Goal: Check status: Check status

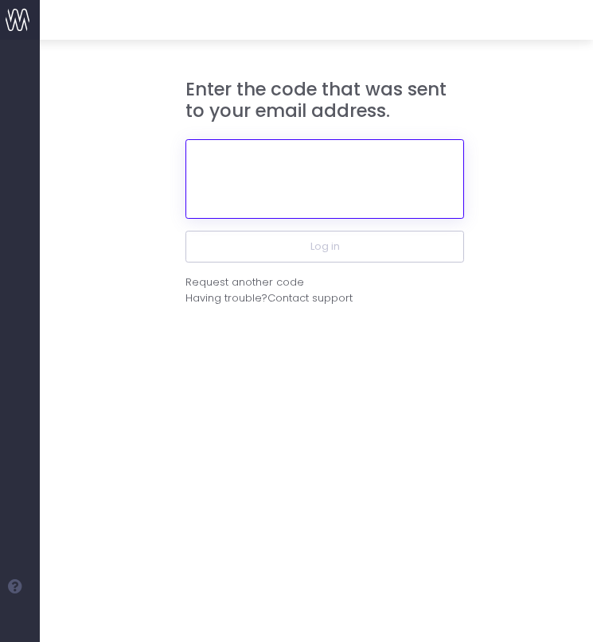
click at [276, 179] on input "text" at bounding box center [324, 179] width 279 height 80
paste input "764483"
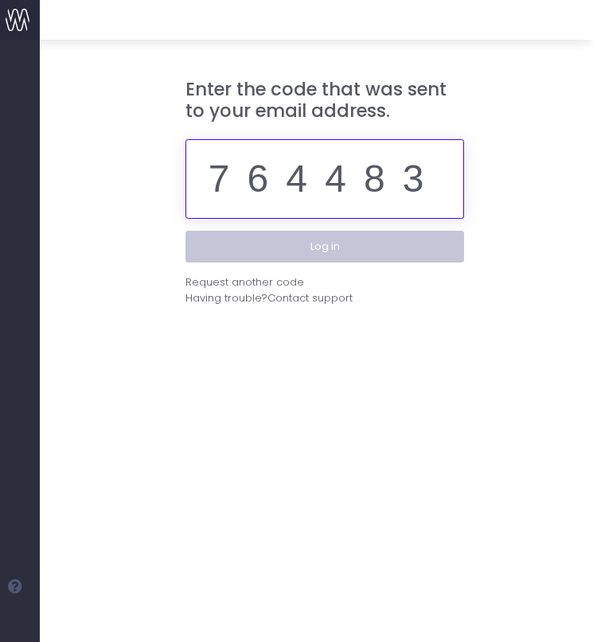
type input "764483"
click at [439, 249] on button "Log in" at bounding box center [324, 247] width 279 height 32
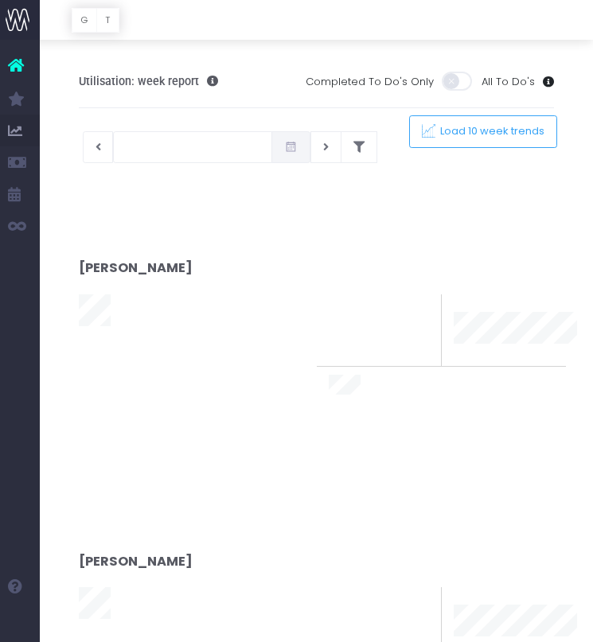
type input "[DATE]"
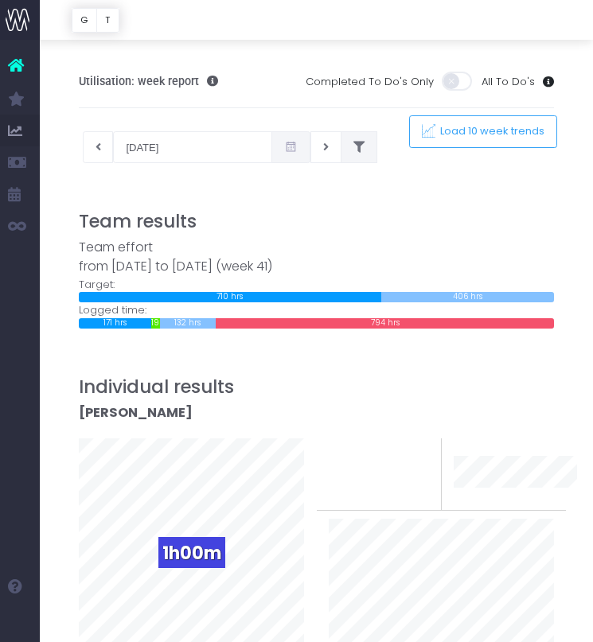
click at [353, 147] on icon at bounding box center [358, 147] width 11 height 0
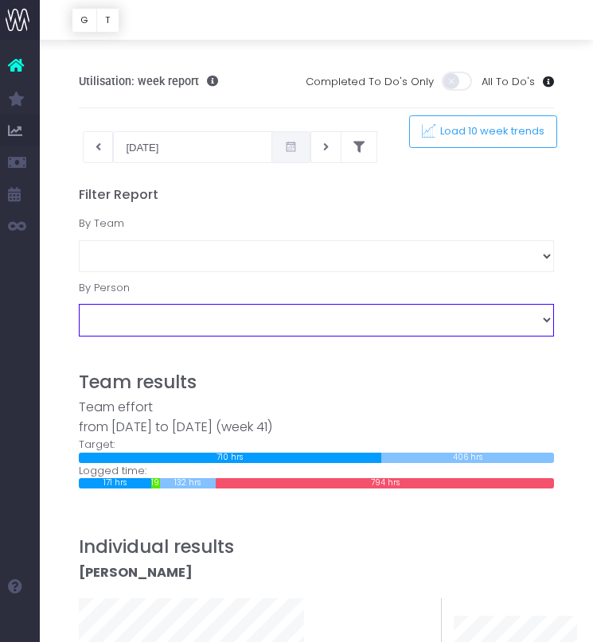
click at [216, 321] on select "[PERSON_NAME] [PERSON_NAME] [PERSON_NAME] [PERSON_NAME] [PERSON_NAME] [PERSON_N…" at bounding box center [317, 320] width 476 height 32
select select "11249"
click at [79, 304] on select "[PERSON_NAME] [PERSON_NAME] [PERSON_NAME] [PERSON_NAME] [PERSON_NAME] [PERSON_N…" at bounding box center [317, 320] width 476 height 32
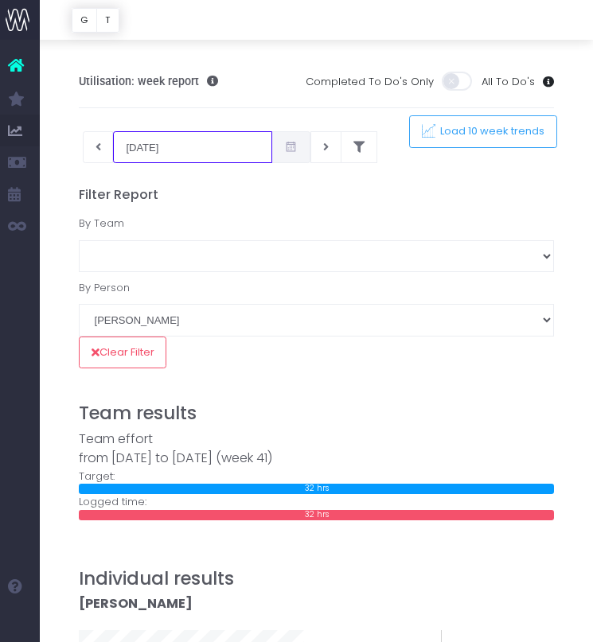
click at [186, 149] on input "[DATE]" at bounding box center [192, 147] width 159 height 32
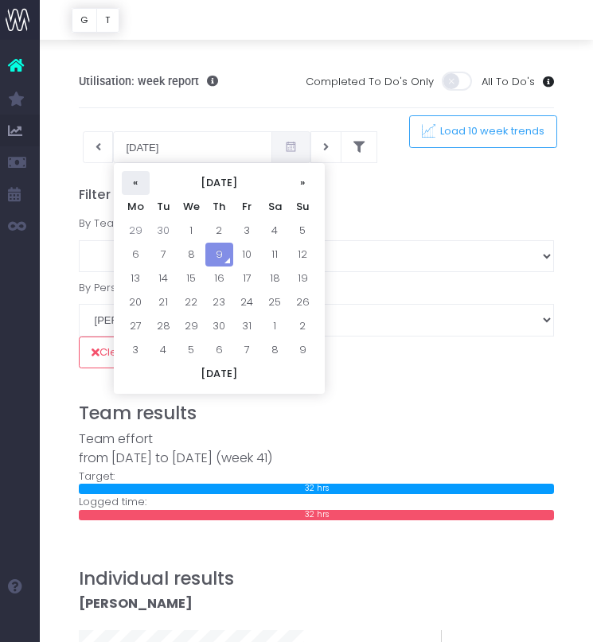
click at [133, 189] on th "«" at bounding box center [136, 183] width 28 height 24
click at [131, 286] on td "8" at bounding box center [136, 279] width 28 height 24
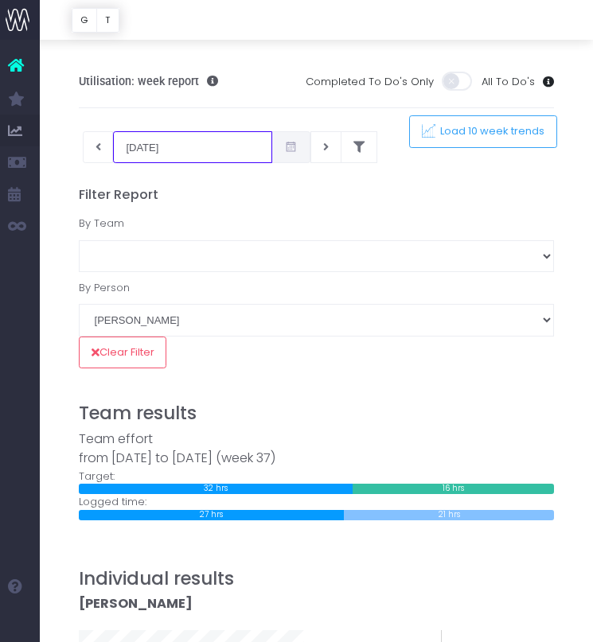
click at [180, 138] on input "[DATE]" at bounding box center [192, 147] width 159 height 32
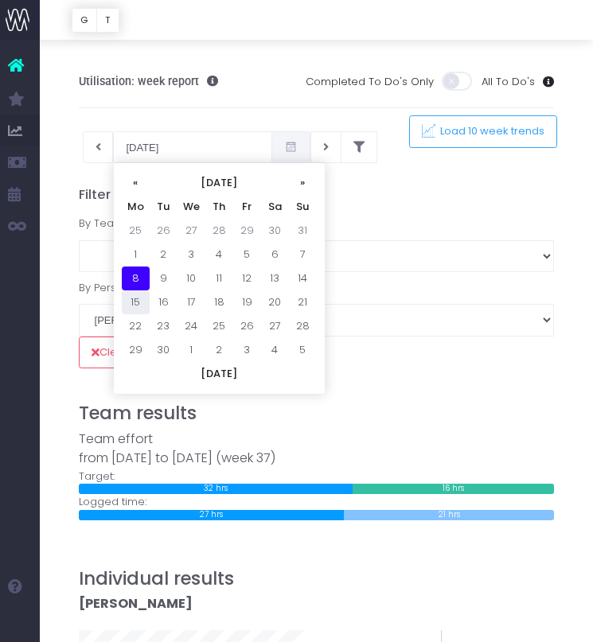
click at [135, 303] on td "15" at bounding box center [136, 303] width 28 height 24
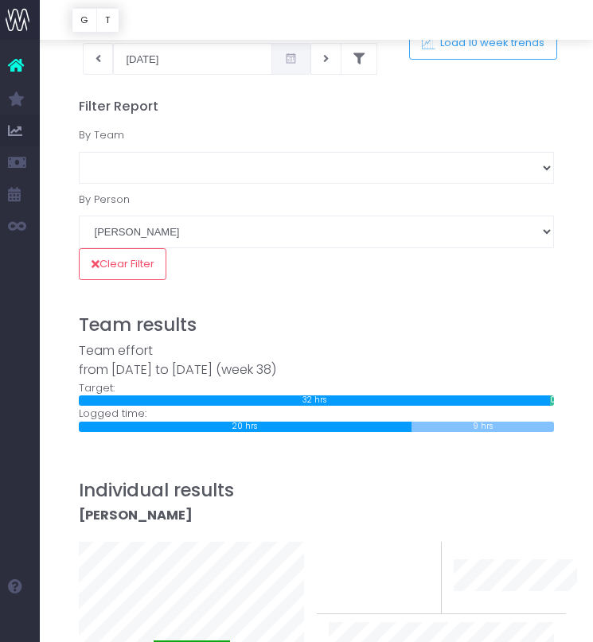
scroll to position [87, 0]
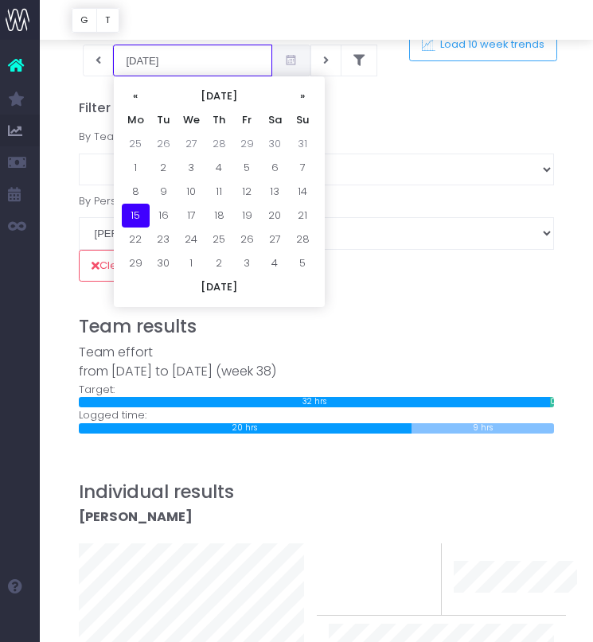
click at [158, 73] on input "[DATE]" at bounding box center [192, 61] width 159 height 32
click at [138, 248] on td "22" at bounding box center [136, 240] width 28 height 24
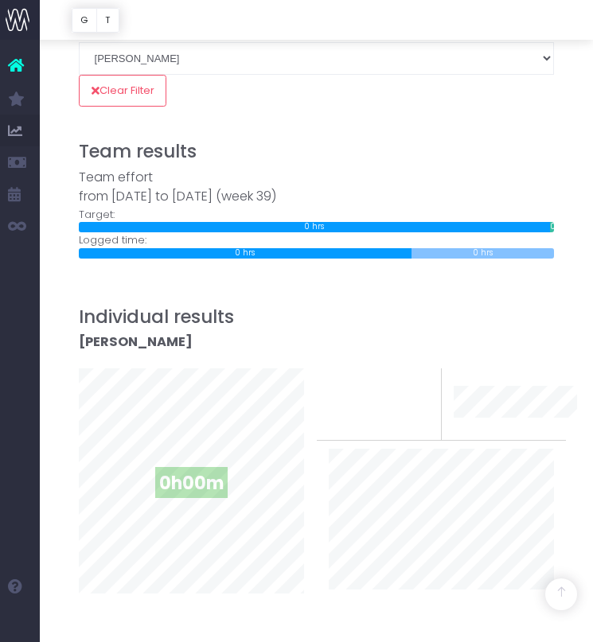
scroll to position [0, 0]
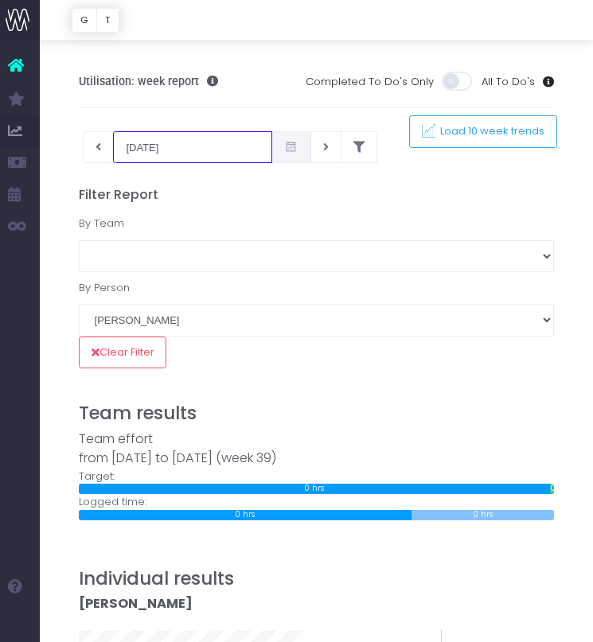
click at [160, 150] on input "[DATE]" at bounding box center [192, 147] width 159 height 32
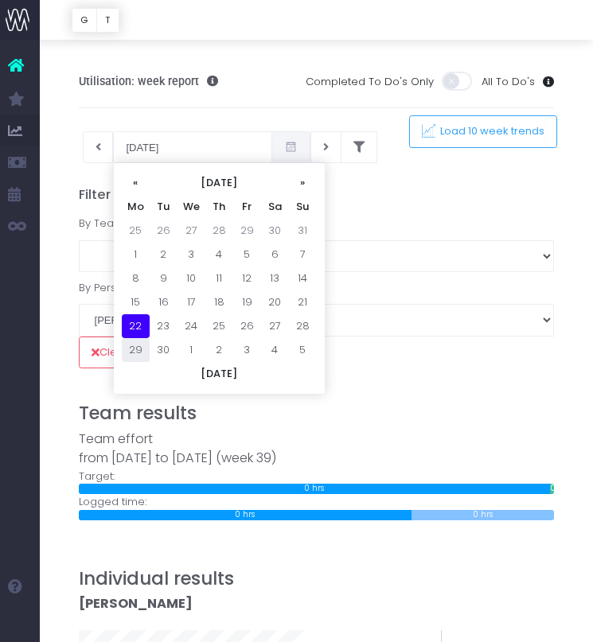
click at [133, 353] on td "29" at bounding box center [136, 350] width 28 height 24
type input "[DATE]"
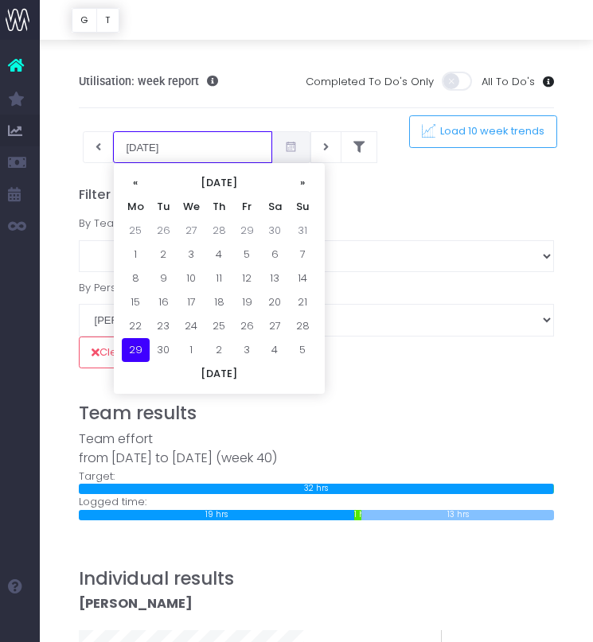
click at [146, 160] on input "[DATE]" at bounding box center [192, 147] width 159 height 32
click at [303, 189] on th "»" at bounding box center [303, 183] width 28 height 24
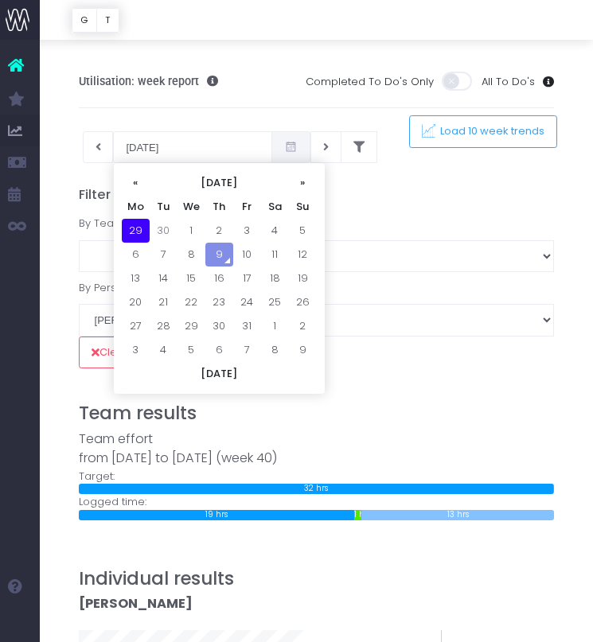
click at [404, 220] on label "By Team" at bounding box center [317, 224] width 500 height 32
